Goal: Information Seeking & Learning: Learn about a topic

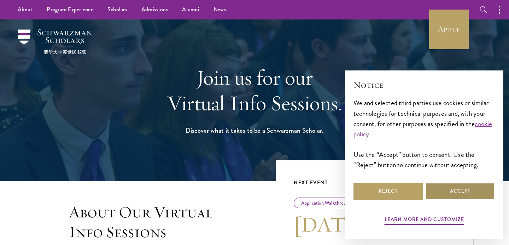
click at [461, 189] on button "Accept" at bounding box center [460, 191] width 69 height 17
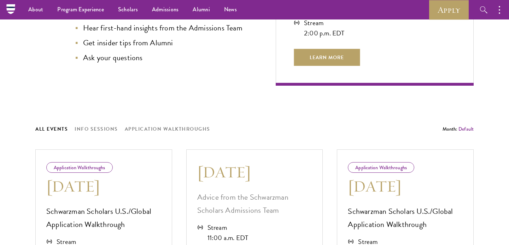
scroll to position [261, 0]
click at [110, 128] on button "Info Sessions" at bounding box center [97, 129] width 44 height 9
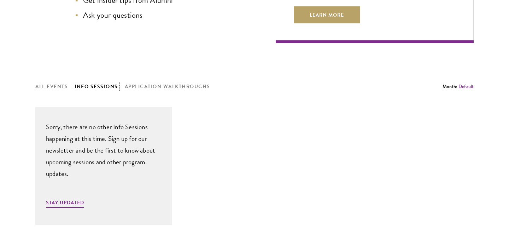
scroll to position [307, 0]
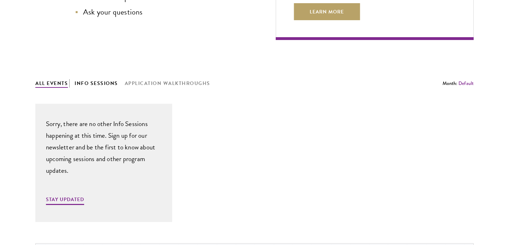
click at [50, 83] on button "All Events" at bounding box center [51, 83] width 33 height 9
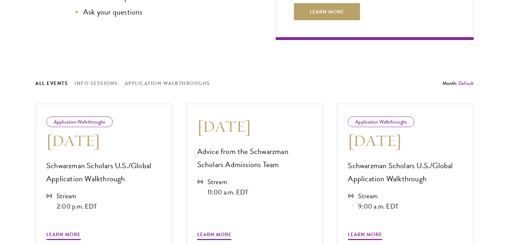
click at [74, 79] on div "All Events Info Sessions Application Walkthroughs" at bounding box center [239, 83] width 408 height 9
click at [78, 79] on button "Info Sessions" at bounding box center [97, 83] width 44 height 9
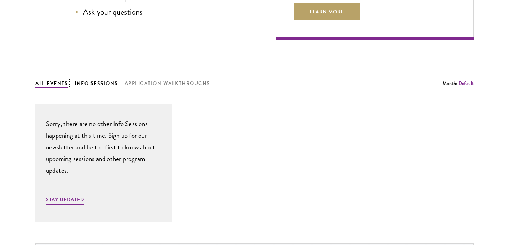
click at [58, 79] on button "All Events" at bounding box center [51, 83] width 33 height 9
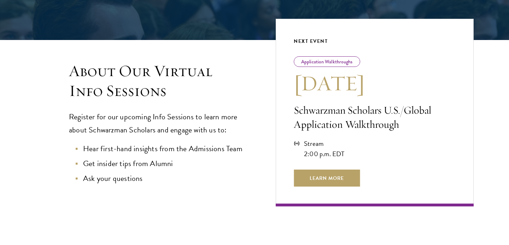
scroll to position [0, 0]
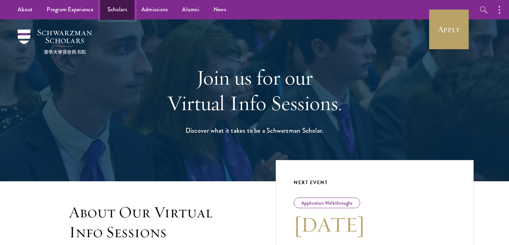
click at [121, 10] on link "Scholars" at bounding box center [117, 9] width 34 height 19
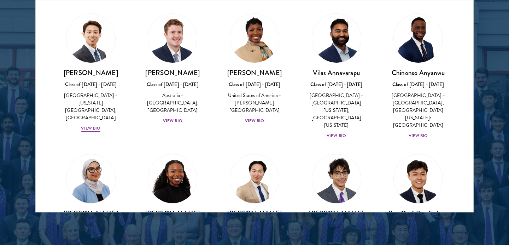
scroll to position [286, 0]
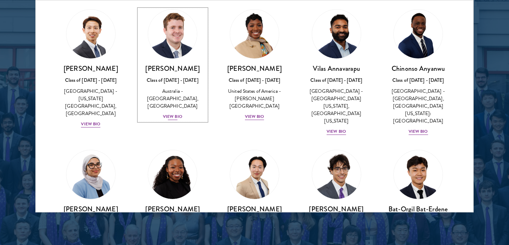
click at [171, 113] on div "View Bio" at bounding box center [172, 116] width 19 height 7
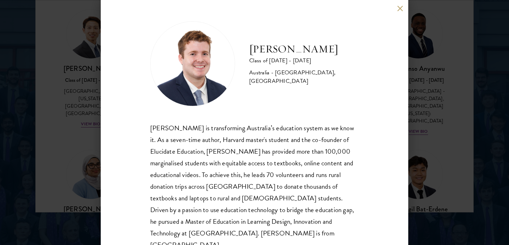
scroll to position [15, 0]
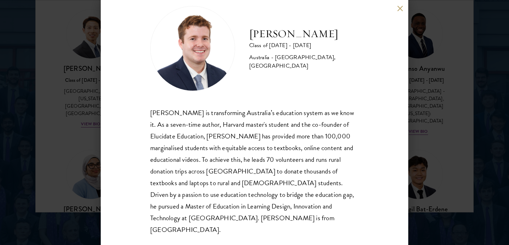
click at [397, 7] on div "Jack Anderson Class of 2025 - 2026 Australia - University of Western Australia,…" at bounding box center [255, 122] width 308 height 245
click at [398, 8] on button at bounding box center [400, 8] width 6 height 6
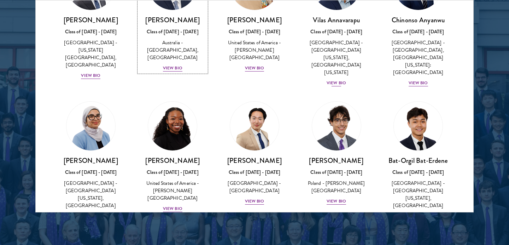
scroll to position [340, 0]
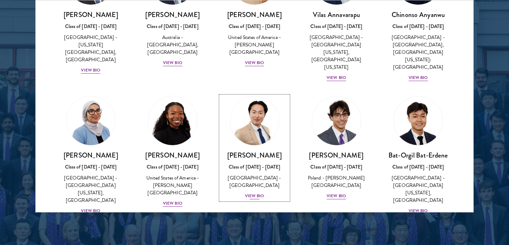
click at [258, 192] on div "View Bio" at bounding box center [254, 195] width 19 height 7
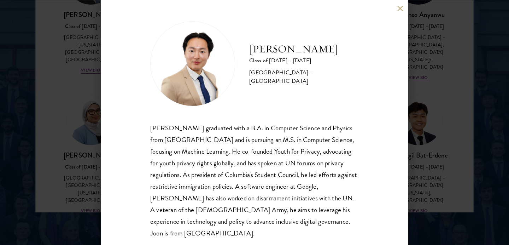
click at [399, 10] on button at bounding box center [400, 8] width 6 height 6
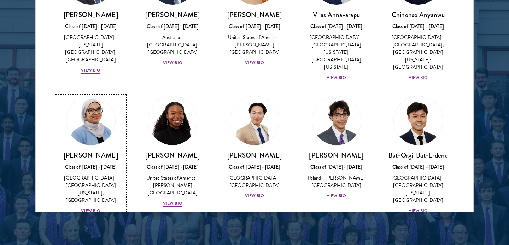
click at [93, 207] on div "View Bio" at bounding box center [90, 210] width 19 height 7
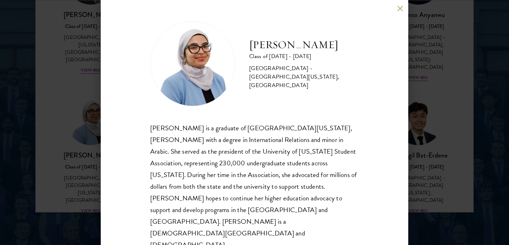
click at [400, 11] on button at bounding box center [400, 8] width 6 height 6
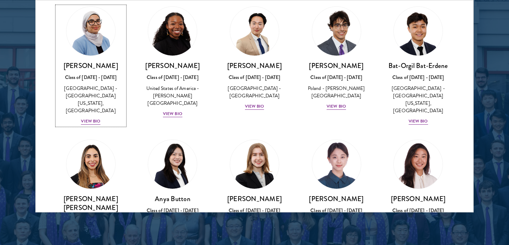
scroll to position [428, 0]
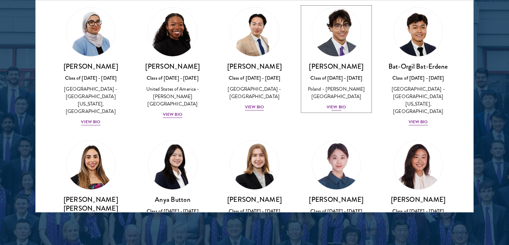
click at [342, 104] on div "View Bio" at bounding box center [336, 107] width 19 height 7
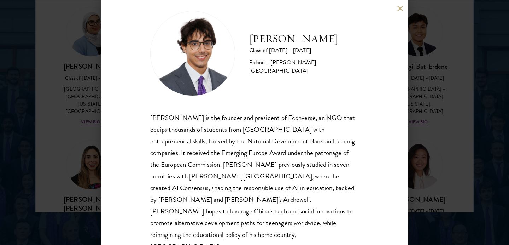
scroll to position [5, 0]
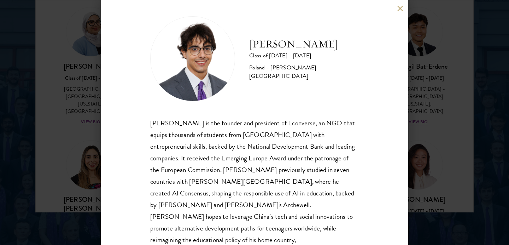
click at [399, 10] on button at bounding box center [400, 8] width 6 height 6
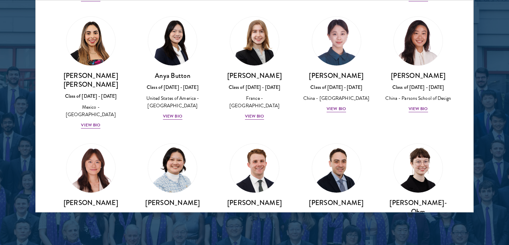
scroll to position [595, 0]
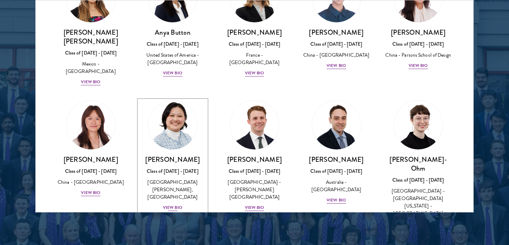
click at [178, 204] on div "View Bio" at bounding box center [172, 207] width 19 height 7
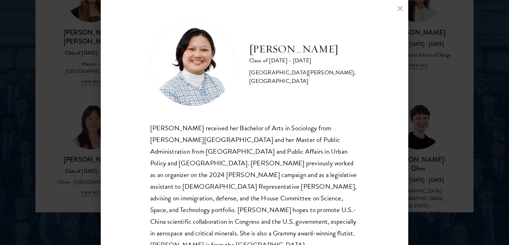
click at [398, 8] on button at bounding box center [400, 8] width 6 height 6
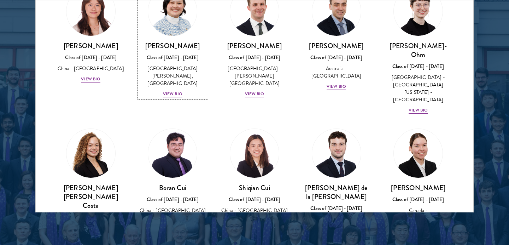
scroll to position [735, 0]
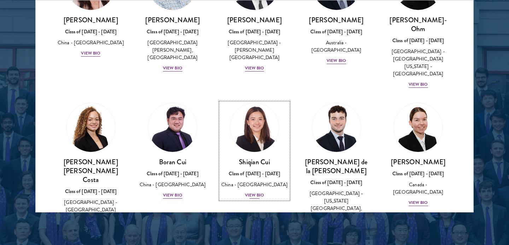
click at [254, 192] on div "View Bio" at bounding box center [254, 195] width 19 height 7
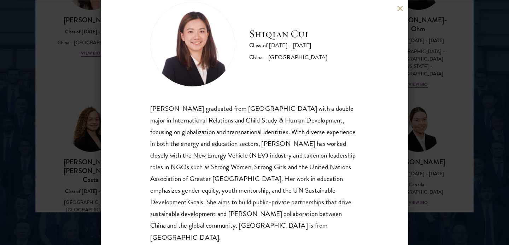
scroll to position [20, 0]
click at [400, 6] on button at bounding box center [400, 8] width 6 height 6
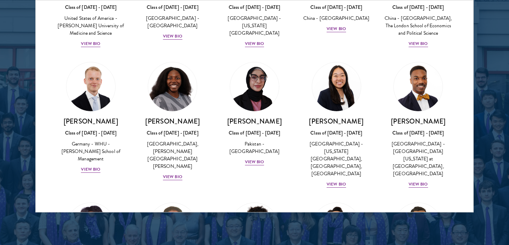
scroll to position [1333, 0]
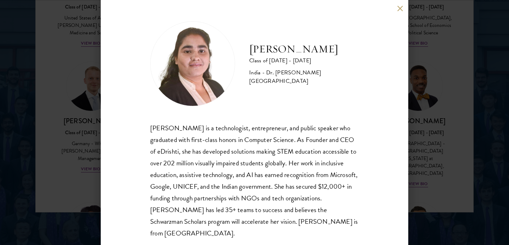
click at [402, 8] on button at bounding box center [400, 8] width 6 height 6
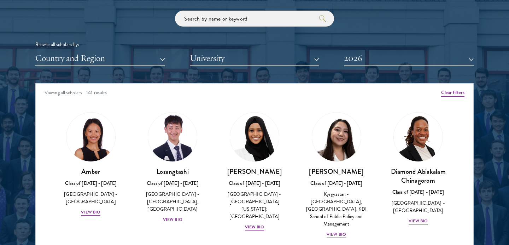
scroll to position [866, 0]
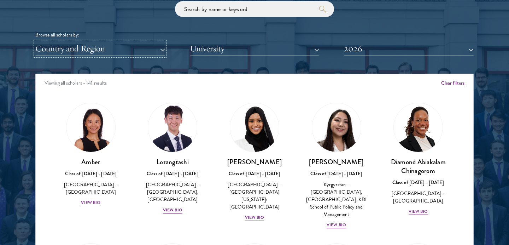
click at [147, 46] on button "Country and Region" at bounding box center [100, 48] width 130 height 15
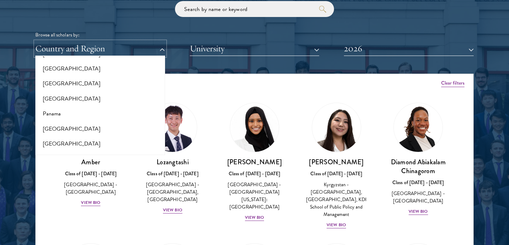
scroll to position [1011, 0]
click at [65, 92] on button "[GEOGRAPHIC_DATA]" at bounding box center [101, 99] width 126 height 15
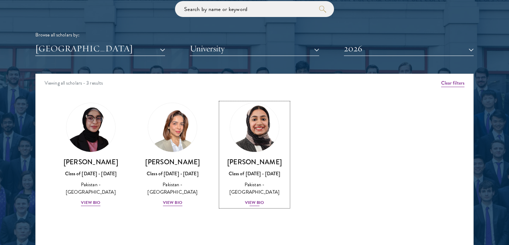
click at [260, 199] on div "View Bio" at bounding box center [254, 202] width 19 height 7
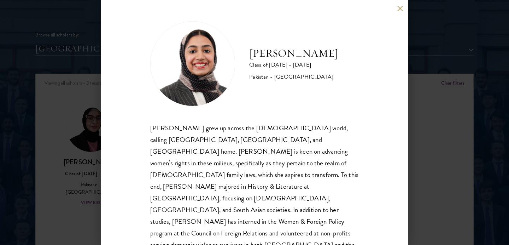
scroll to position [4, 0]
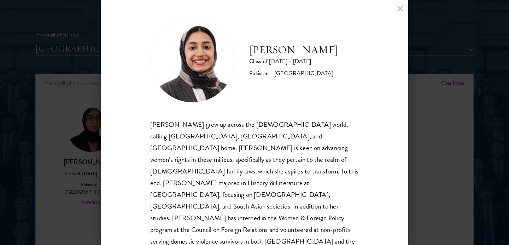
click at [398, 7] on button at bounding box center [400, 8] width 6 height 6
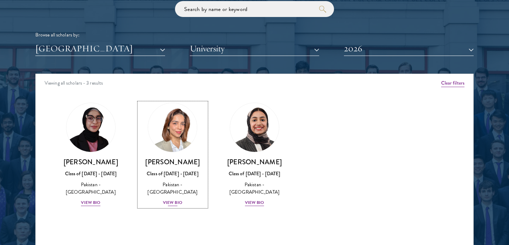
click at [177, 203] on div "View Bio" at bounding box center [172, 202] width 19 height 7
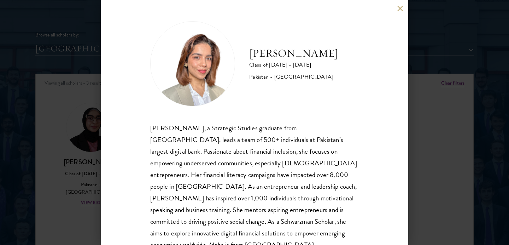
scroll to position [15, 0]
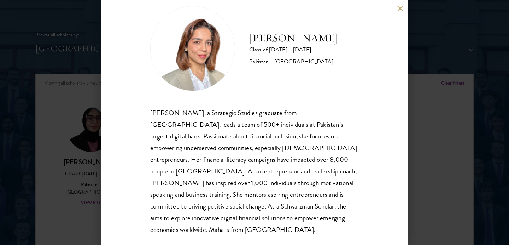
click at [400, 6] on button at bounding box center [400, 8] width 6 height 6
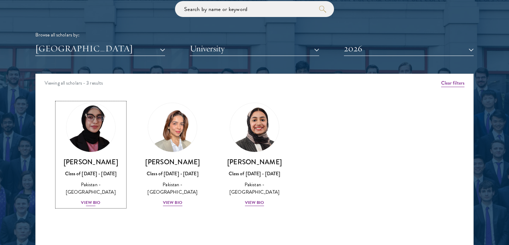
click at [88, 199] on div "View Bio" at bounding box center [90, 202] width 19 height 7
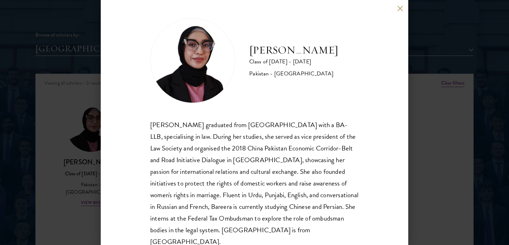
scroll to position [4, 0]
click at [401, 7] on button at bounding box center [400, 8] width 6 height 6
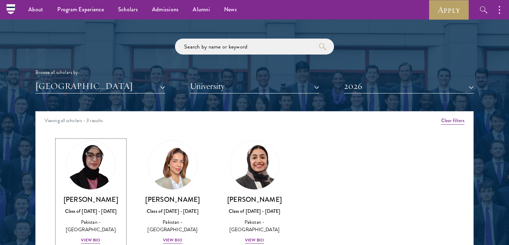
scroll to position [823, 0]
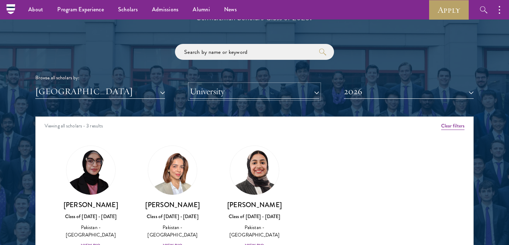
click at [315, 90] on button "University" at bounding box center [255, 91] width 130 height 15
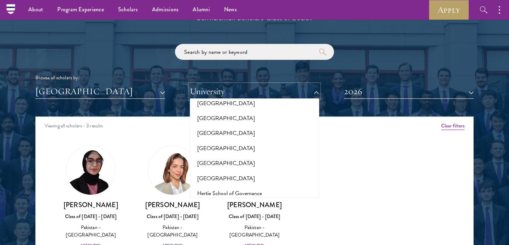
scroll to position [1789, 0]
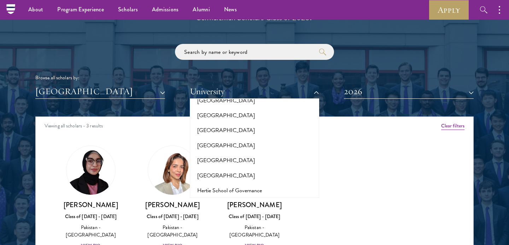
click at [361, 135] on div "Viewing all scholars - 3 results" at bounding box center [255, 127] width 438 height 20
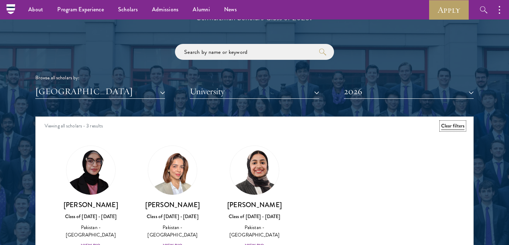
click at [460, 127] on button "Clear filters" at bounding box center [453, 126] width 23 height 8
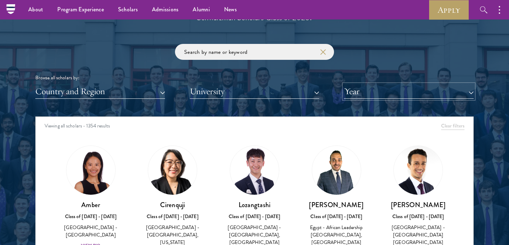
click at [411, 92] on button "Year" at bounding box center [409, 91] width 130 height 15
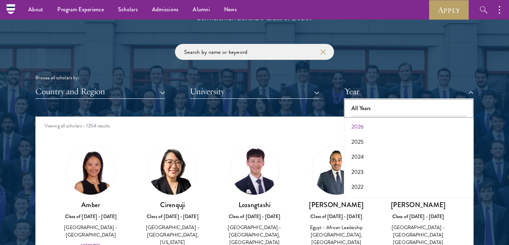
click at [397, 105] on button "All Years" at bounding box center [409, 108] width 126 height 15
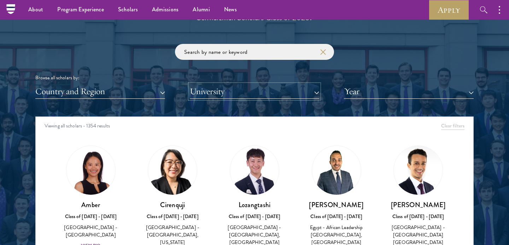
click at [309, 93] on button "University" at bounding box center [255, 91] width 130 height 15
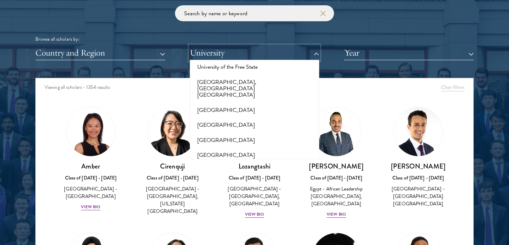
scroll to position [6896, 0]
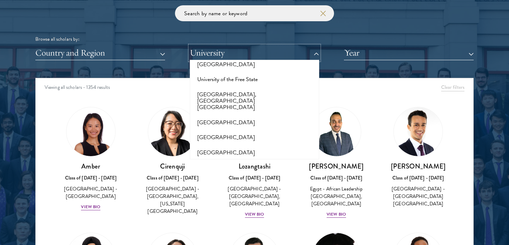
click at [224, 48] on button "University" at bounding box center [255, 53] width 130 height 15
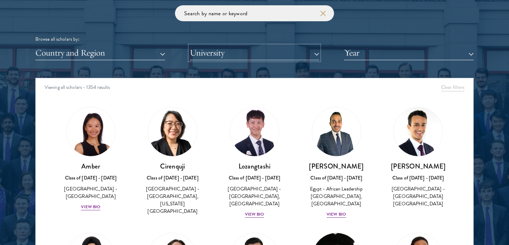
click at [224, 53] on button "University" at bounding box center [255, 53] width 130 height 15
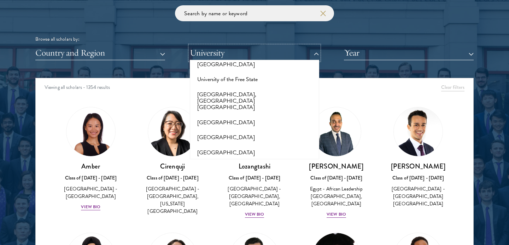
click at [224, 53] on button "University" at bounding box center [255, 53] width 130 height 15
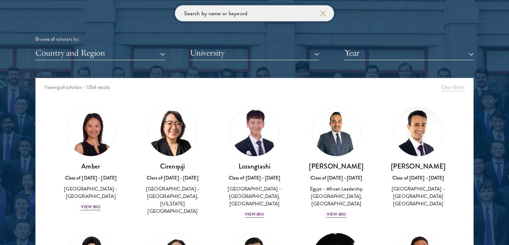
click at [225, 13] on input "search" at bounding box center [254, 13] width 159 height 16
type input "i"
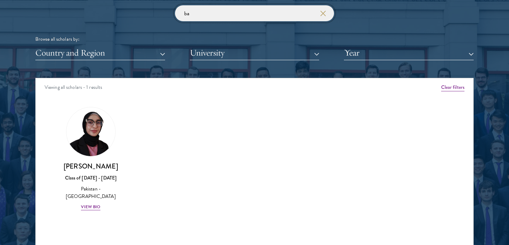
type input "b"
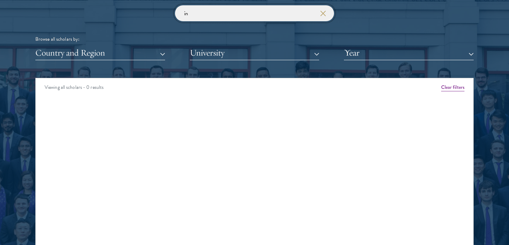
type input "i"
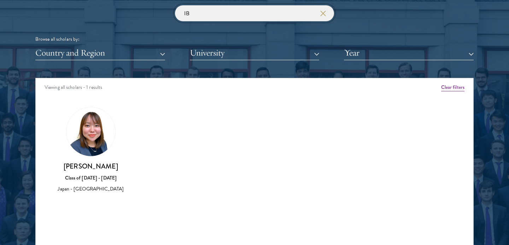
type input "I"
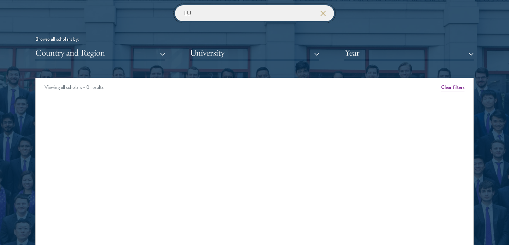
type input "L"
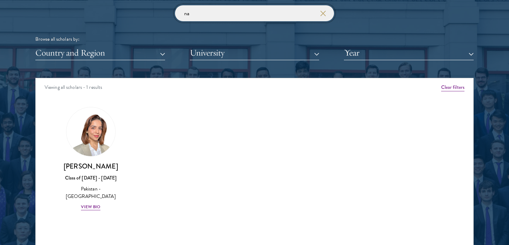
type input "n"
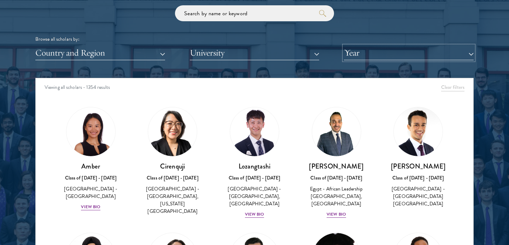
click at [362, 51] on button "Year" at bounding box center [409, 53] width 130 height 15
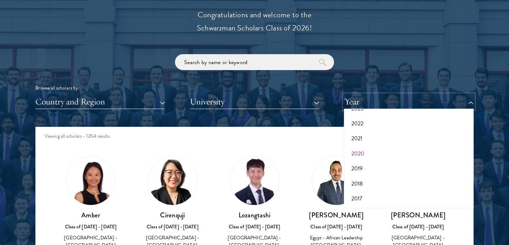
scroll to position [813, 0]
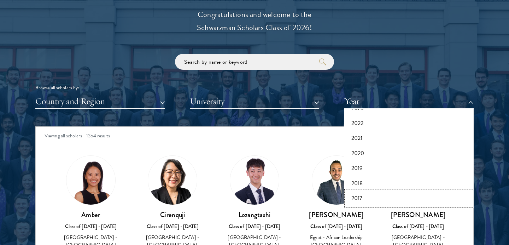
click at [368, 198] on button "2017" at bounding box center [409, 198] width 126 height 15
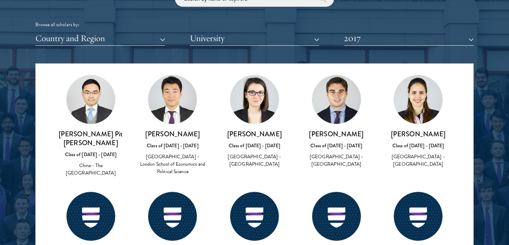
scroll to position [1661, 0]
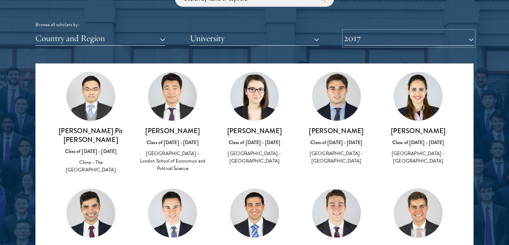
click at [399, 39] on button "2017" at bounding box center [409, 38] width 130 height 15
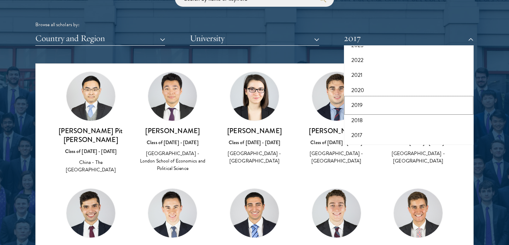
click at [369, 102] on button "2019" at bounding box center [409, 105] width 126 height 15
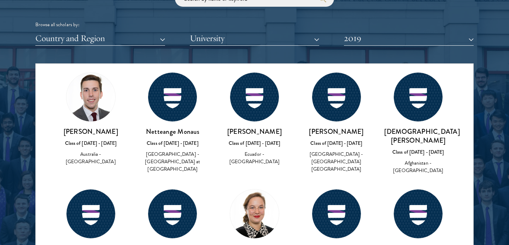
scroll to position [1672, 0]
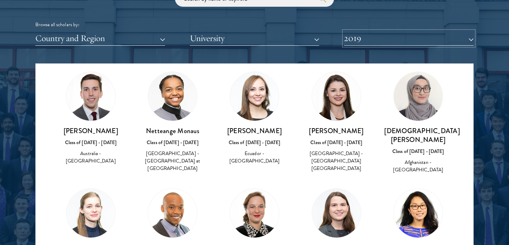
click at [407, 42] on button "2019" at bounding box center [409, 38] width 130 height 15
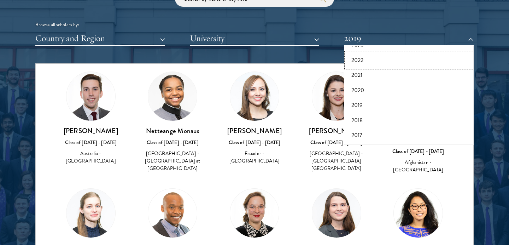
click at [383, 64] on button "2022" at bounding box center [409, 60] width 126 height 15
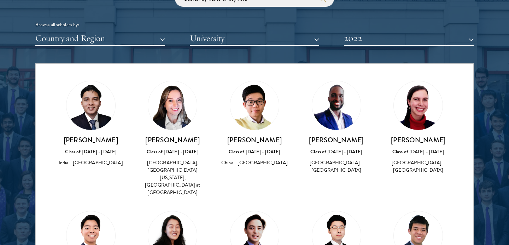
click at [263, 211] on img at bounding box center [254, 235] width 49 height 49
click at [418, 36] on button "2022" at bounding box center [409, 38] width 130 height 15
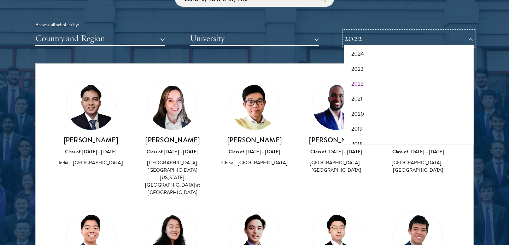
scroll to position [45, 0]
click at [384, 70] on button "2023" at bounding box center [409, 74] width 126 height 15
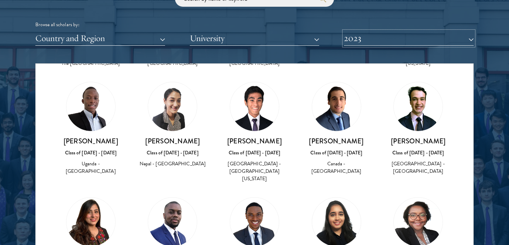
click at [393, 40] on button "2023" at bounding box center [409, 38] width 130 height 15
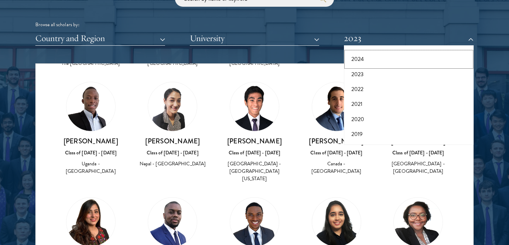
click at [379, 58] on button "2024" at bounding box center [409, 59] width 126 height 15
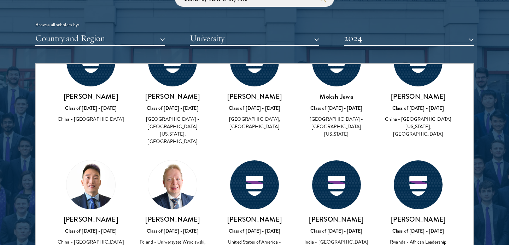
scroll to position [1099, 0]
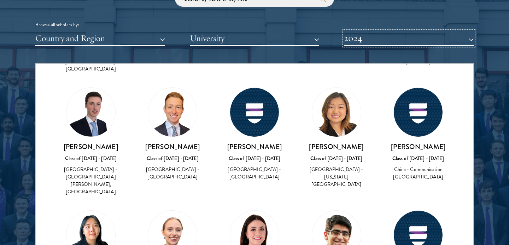
click at [365, 33] on button "2024" at bounding box center [409, 38] width 130 height 15
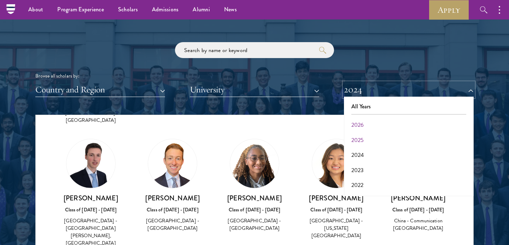
scroll to position [814, 0]
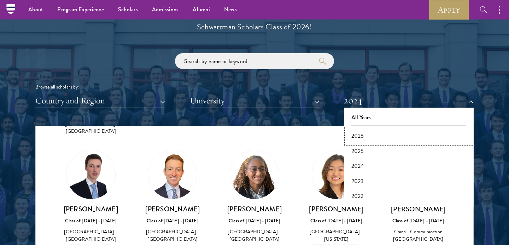
click at [377, 140] on button "2026" at bounding box center [409, 135] width 126 height 15
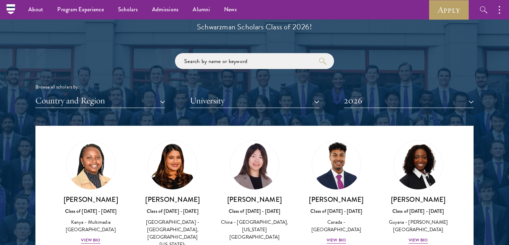
scroll to position [1120, 0]
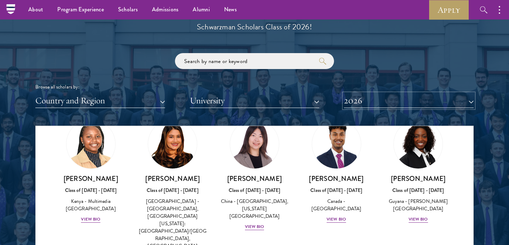
click at [377, 98] on button "2026" at bounding box center [409, 100] width 130 height 15
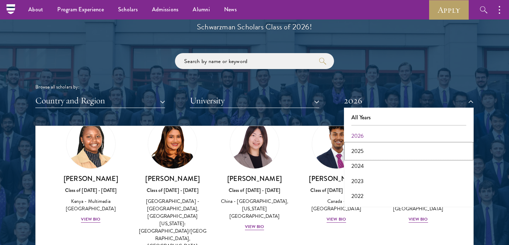
click at [359, 151] on button "2025" at bounding box center [409, 151] width 126 height 15
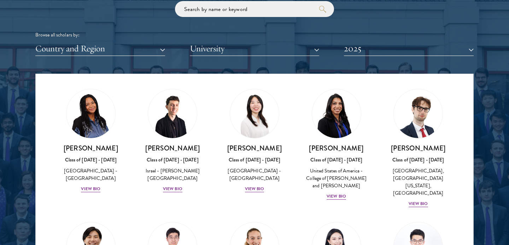
scroll to position [878, 0]
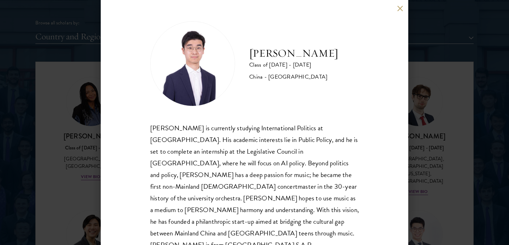
click at [398, 6] on button at bounding box center [400, 8] width 6 height 6
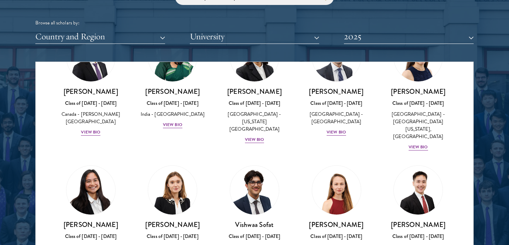
scroll to position [2704, 0]
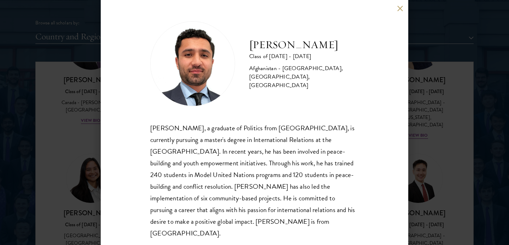
click at [397, 6] on div "Edris Tajik Class of 2024 - 2025 Afghanistan - Bard College, University of Chic…" at bounding box center [255, 122] width 308 height 245
click at [399, 9] on button at bounding box center [400, 8] width 6 height 6
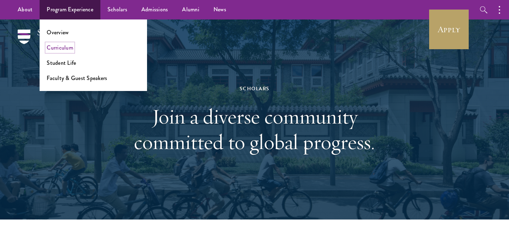
click at [65, 47] on link "Curriculum" at bounding box center [60, 48] width 27 height 8
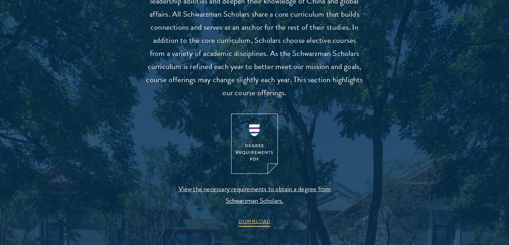
scroll to position [678, 0]
click at [255, 186] on span "View the necessary requirements to obtain a degree from Schwarzman Scholars." at bounding box center [255, 193] width 166 height 23
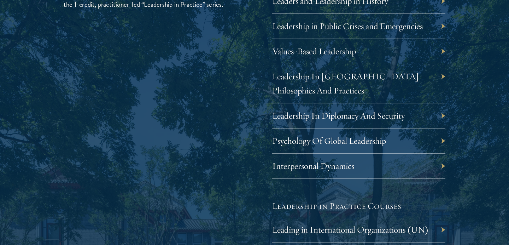
scroll to position [1283, 0]
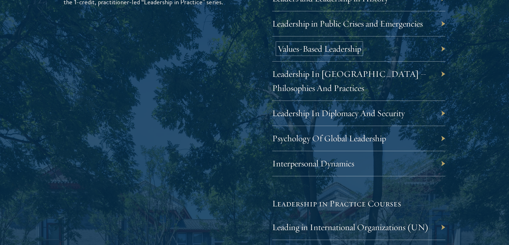
click at [342, 52] on link "Values-Based Leadership" at bounding box center [320, 48] width 84 height 11
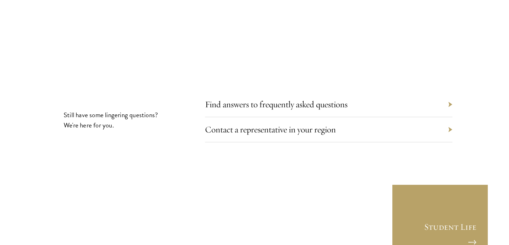
scroll to position [3888, 0]
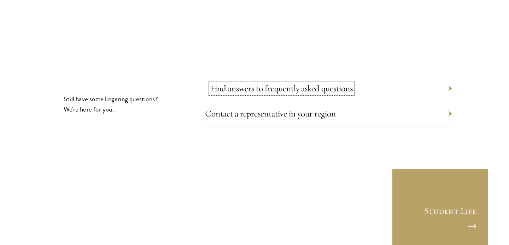
click at [242, 83] on link "Find answers to frequently asked questions" at bounding box center [282, 88] width 143 height 11
click at [260, 108] on link "Contact a representative in your region" at bounding box center [276, 113] width 131 height 11
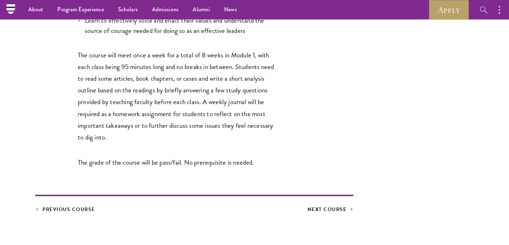
scroll to position [480, 0]
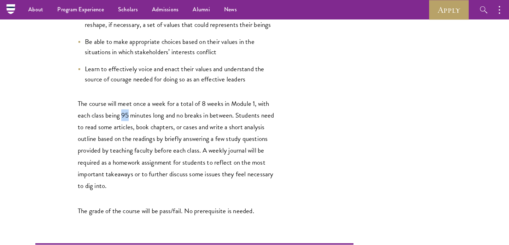
drag, startPoint x: 122, startPoint y: 115, endPoint x: 128, endPoint y: 114, distance: 6.4
click at [128, 114] on span "The course will meet once a week for a total of 8 weeks in Module 1, with each …" at bounding box center [176, 144] width 196 height 92
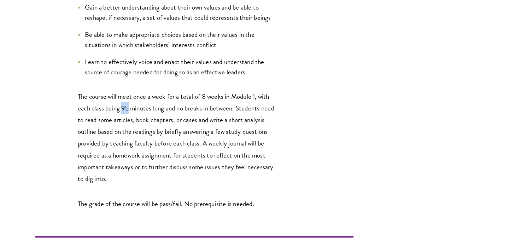
scroll to position [488, 0]
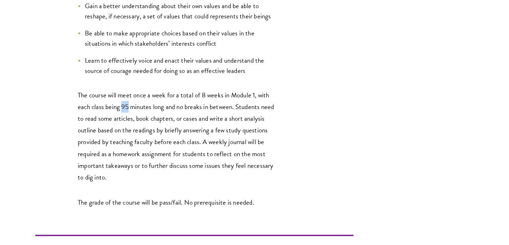
click at [152, 123] on span "The course will meet once a week for a total of 8 weeks in Module 1, with each …" at bounding box center [176, 136] width 196 height 92
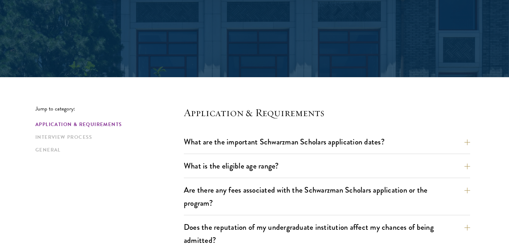
scroll to position [168, 0]
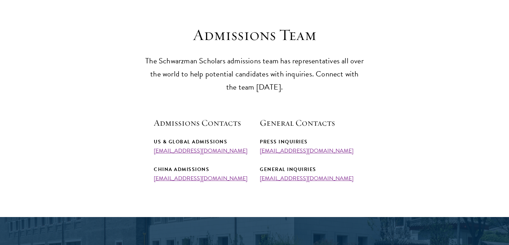
scroll to position [186, 0]
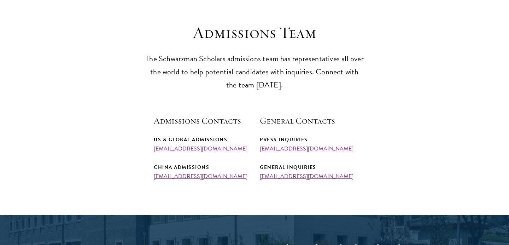
click at [261, 79] on p "The Schwarzman Scholars admissions team has representatives all over the world …" at bounding box center [254, 71] width 219 height 39
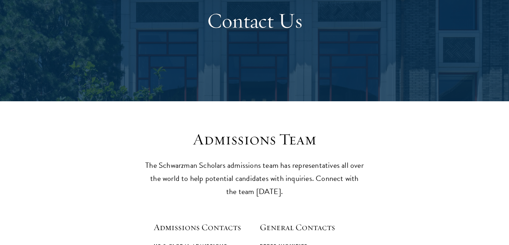
scroll to position [0, 0]
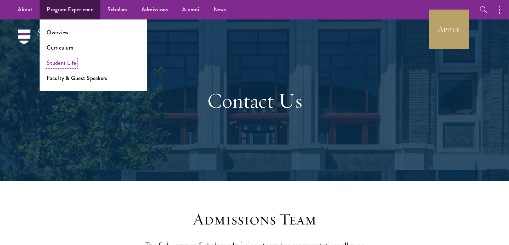
click at [65, 59] on link "Student Life" at bounding box center [61, 63] width 29 height 8
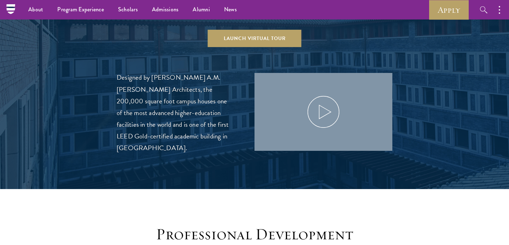
scroll to position [783, 0]
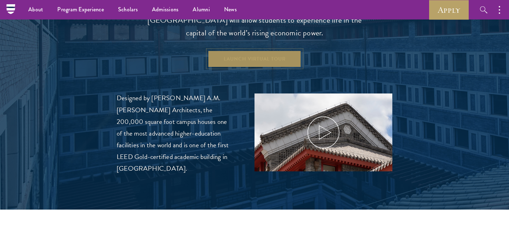
click at [215, 50] on link "Launch Virtual Tour" at bounding box center [255, 58] width 94 height 17
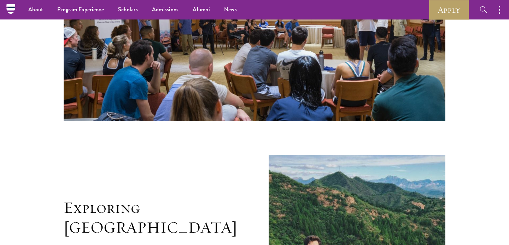
scroll to position [1095, 0]
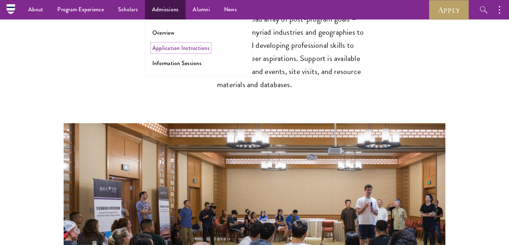
click at [168, 48] on link "Application Instructions" at bounding box center [180, 48] width 57 height 8
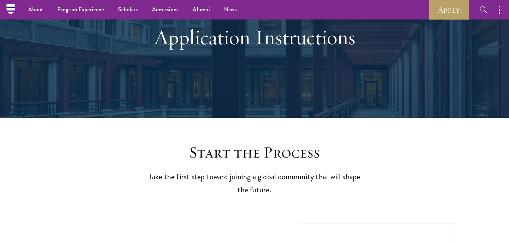
scroll to position [59, 0]
